Goal: Task Accomplishment & Management: Use online tool/utility

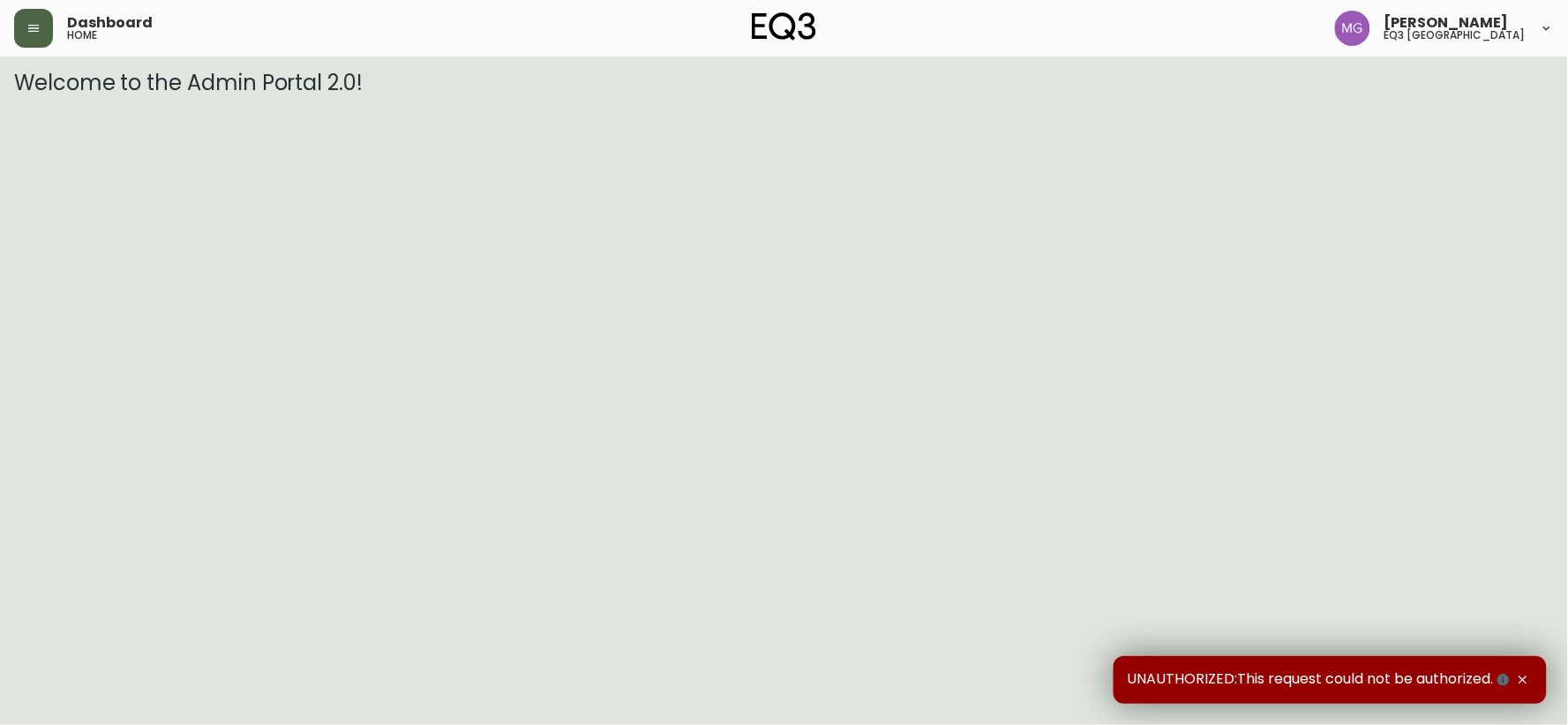
click at [32, 29] on icon "button" at bounding box center [33, 28] width 14 height 14
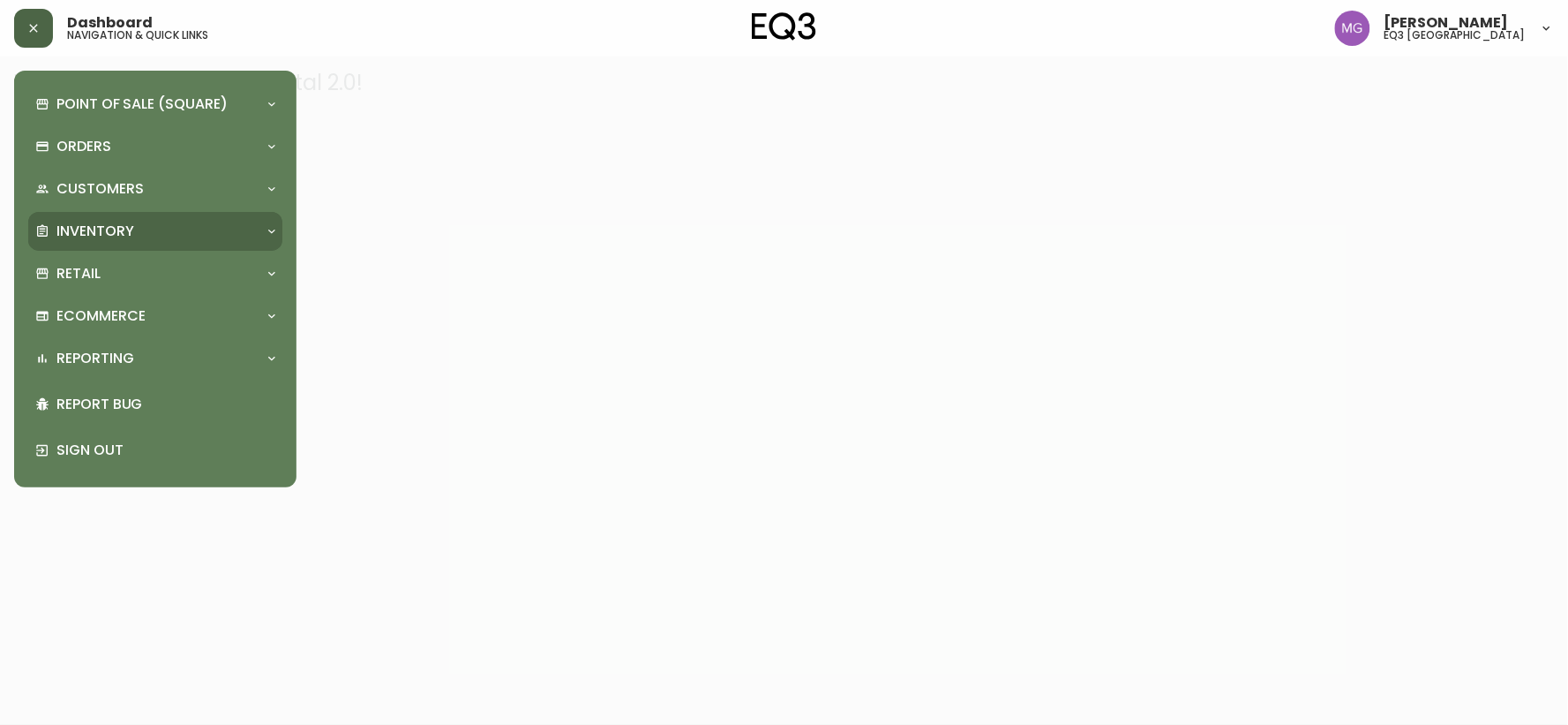
click at [98, 225] on p "Inventory" at bounding box center [94, 231] width 78 height 20
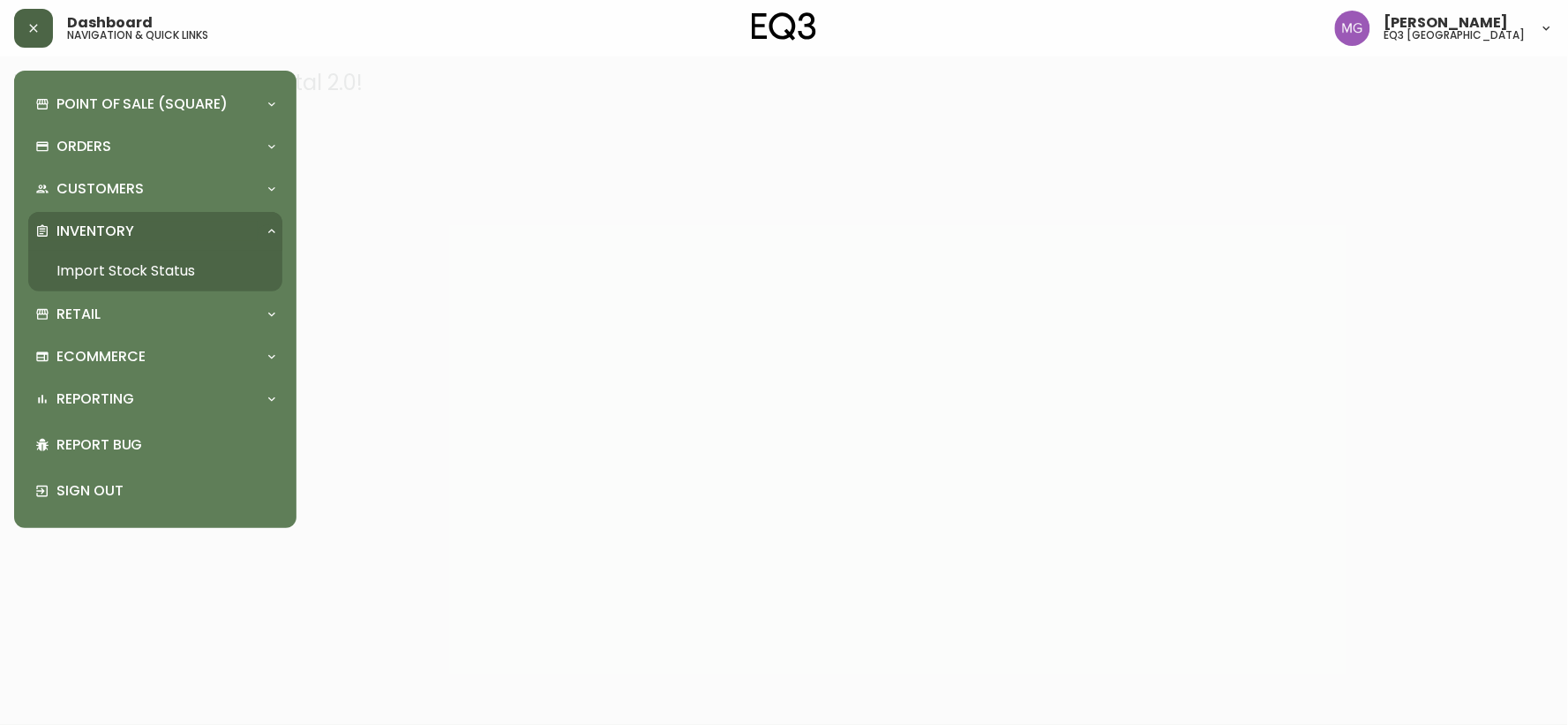
click at [98, 270] on link "Import Stock Status" at bounding box center [155, 270] width 254 height 40
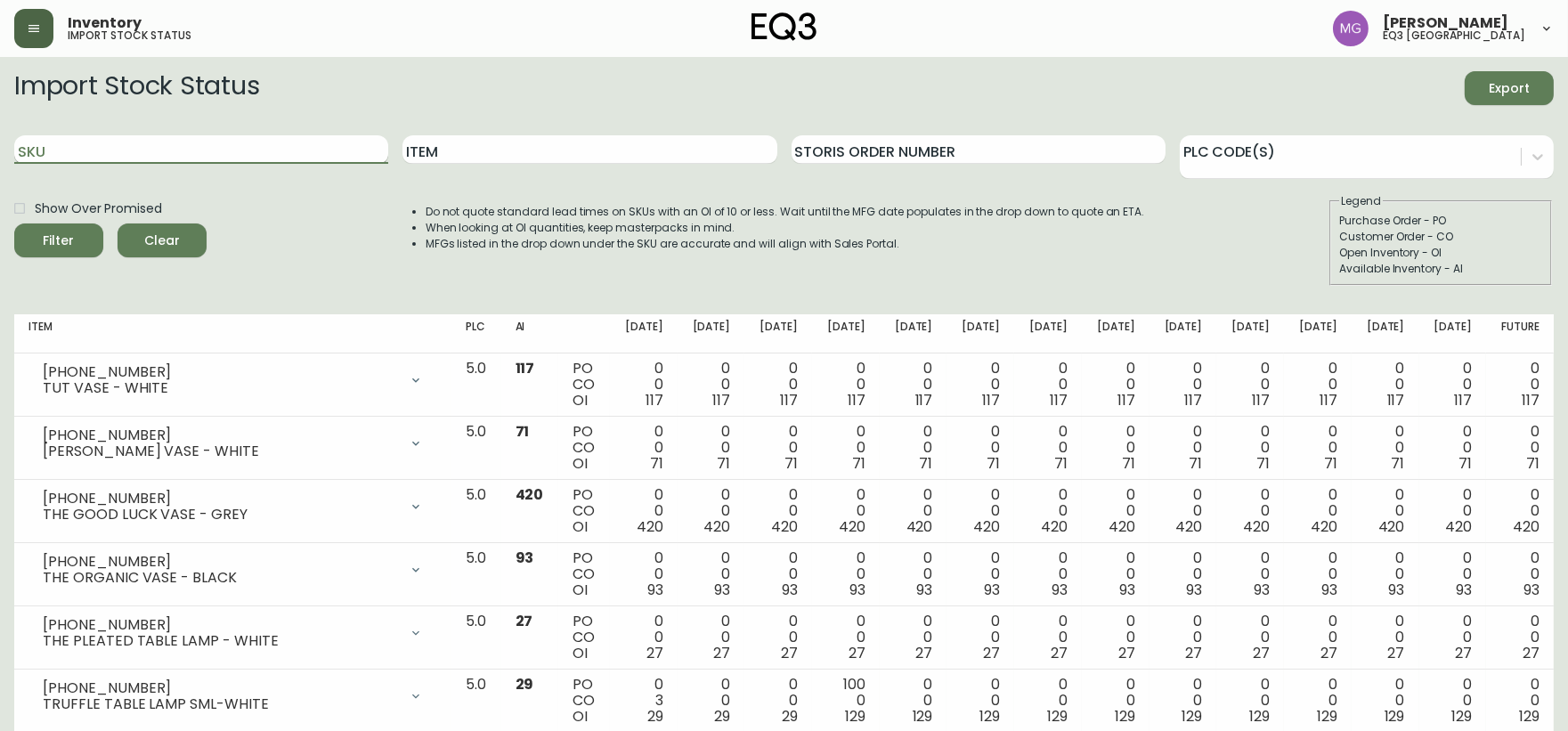
click at [130, 144] on input "SKU" at bounding box center [201, 149] width 374 height 28
paste input "3020-431-32-A"
type input "3020-431-32-A"
click at [14, 224] on button "Filter" at bounding box center [58, 241] width 89 height 34
